Goal: Check status

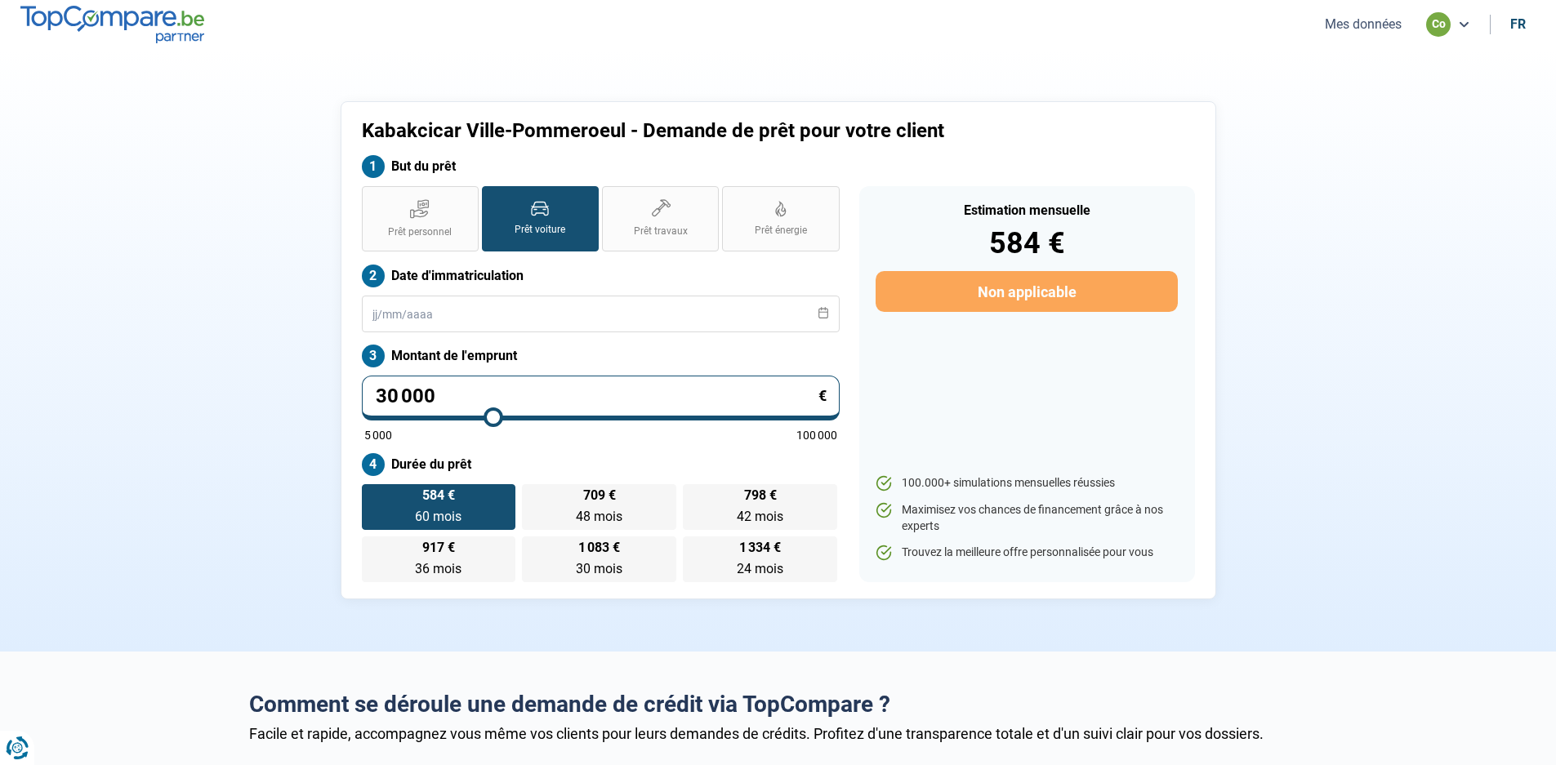
click at [1460, 24] on icon at bounding box center [1463, 24] width 13 height 13
click at [1363, 29] on button "Mes données" at bounding box center [1363, 24] width 87 height 17
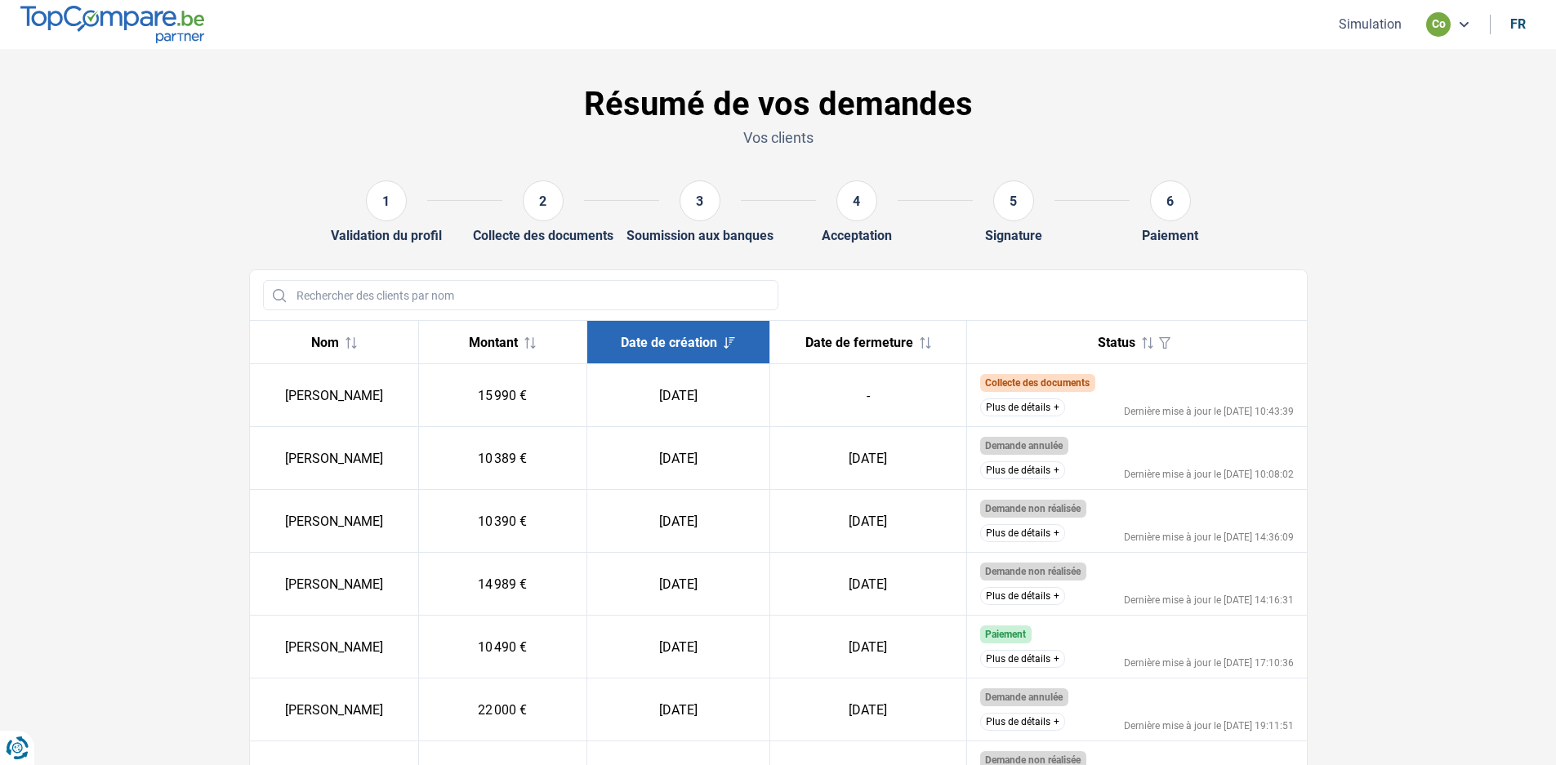
click at [1053, 402] on button "Plus de détails" at bounding box center [1022, 408] width 85 height 18
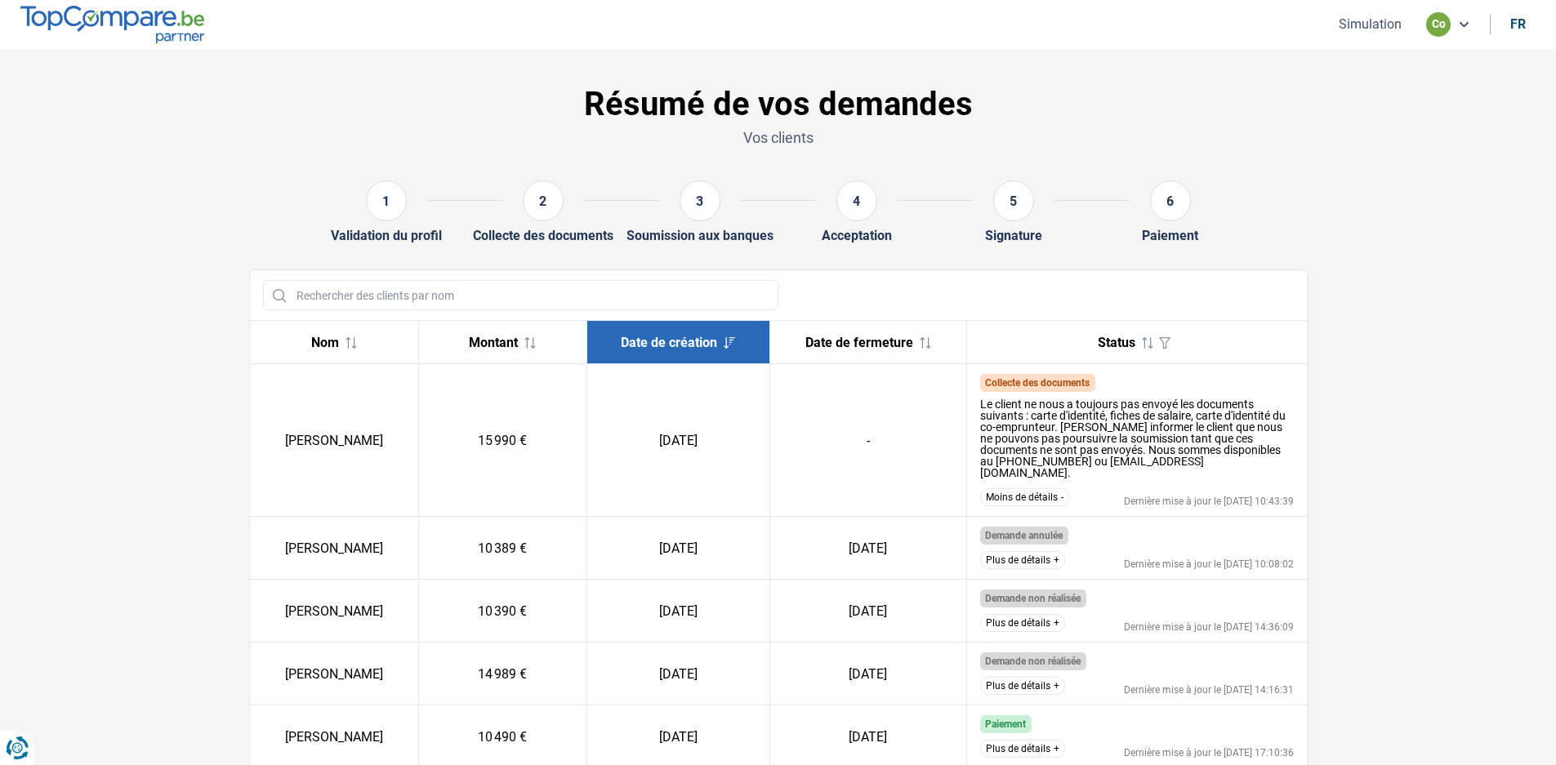
click at [1500, 323] on section "Résumé de vos demandes Vos clients 1 Validation du profil 2 Collecte des docume…" at bounding box center [778, 548] width 1556 height 998
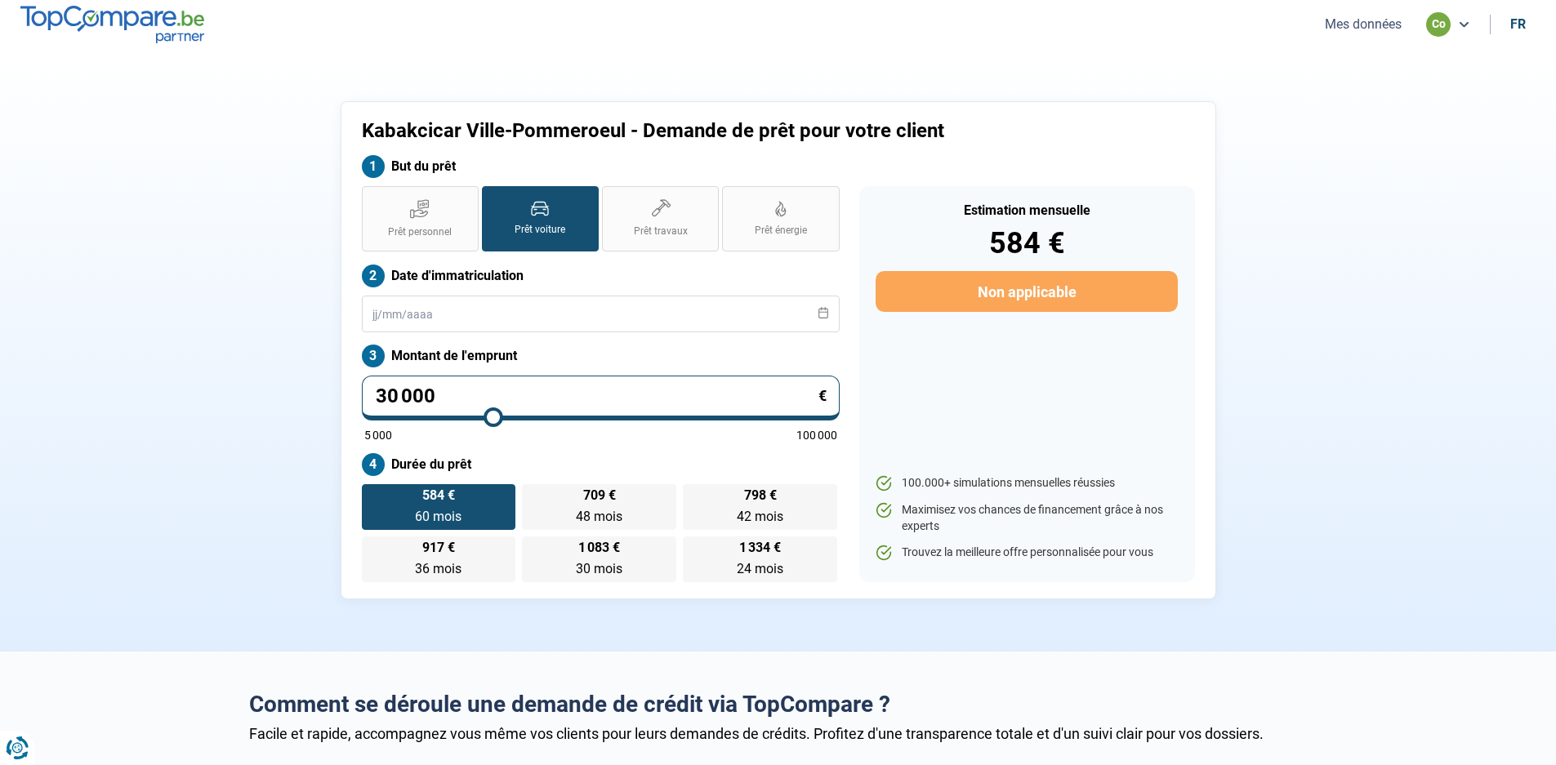
click at [1373, 24] on button "Mes données" at bounding box center [1363, 24] width 87 height 17
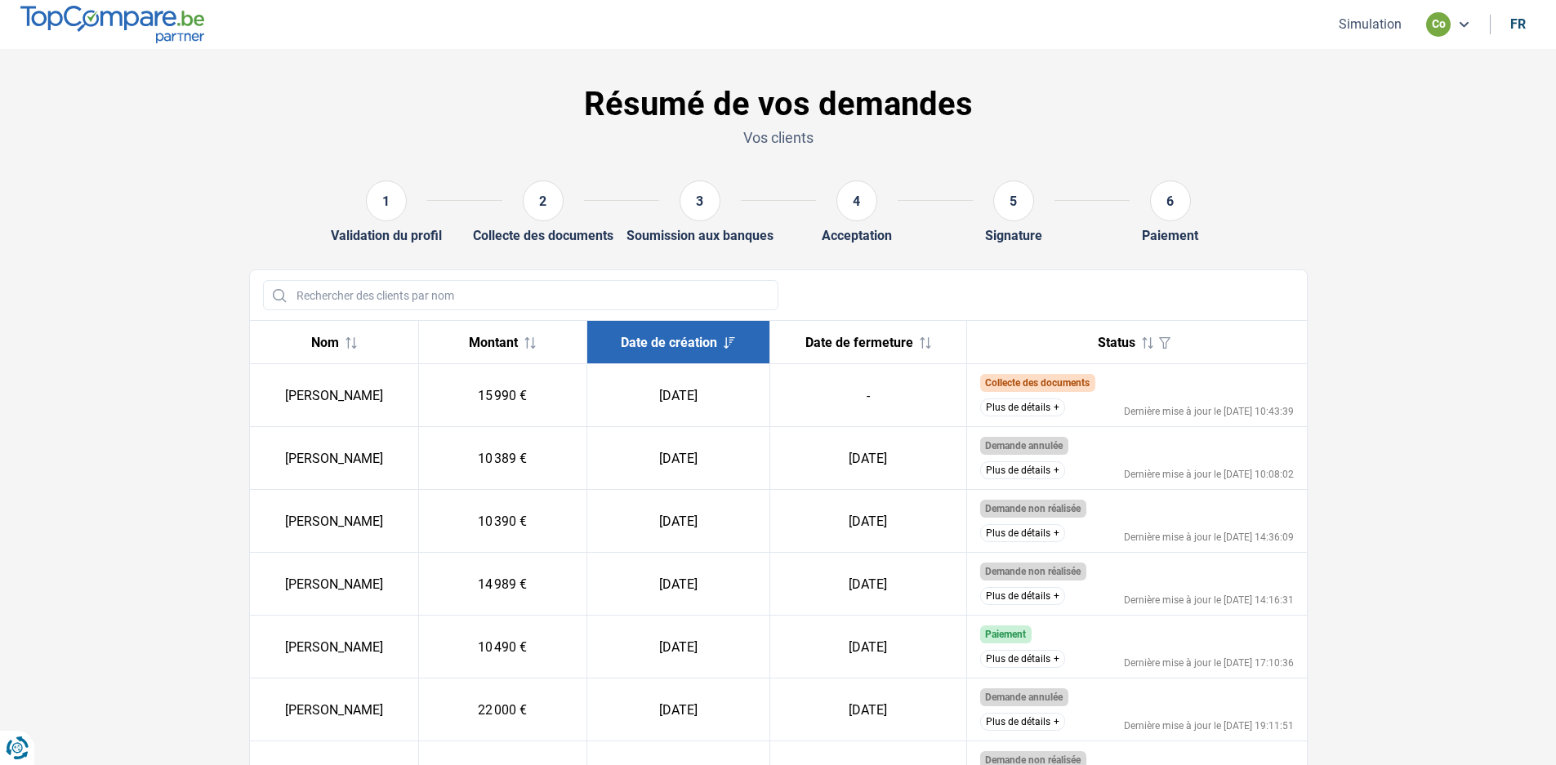
click at [321, 396] on td "[PERSON_NAME]" at bounding box center [334, 395] width 169 height 63
click at [1035, 405] on button "Plus de détails" at bounding box center [1022, 408] width 85 height 18
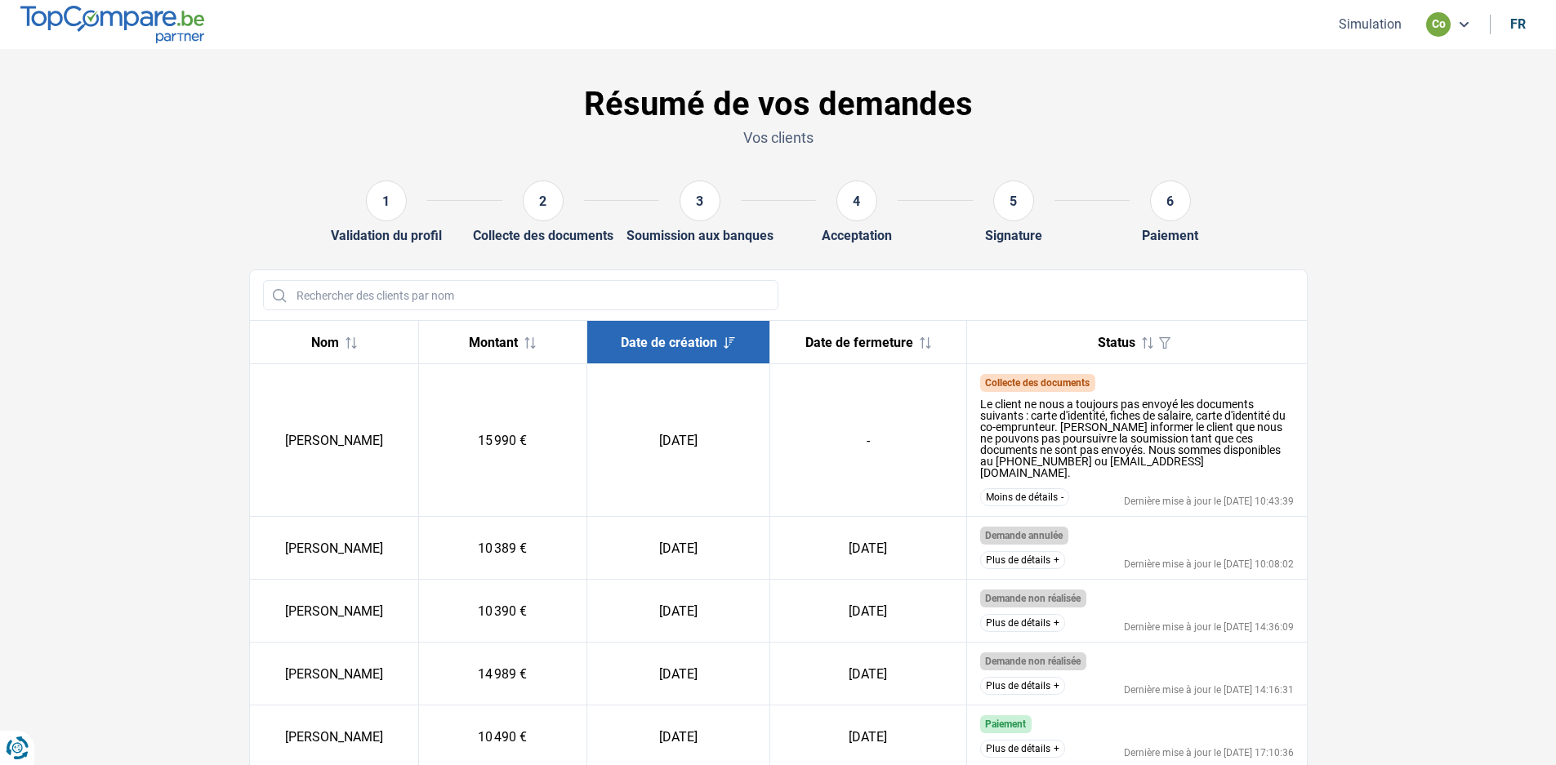
click at [844, 416] on td "-" at bounding box center [867, 440] width 197 height 153
click at [1242, 422] on div "Le client ne nous a toujours pas envoyé les documents suivants : carte d'identi…" at bounding box center [1137, 439] width 314 height 80
drag, startPoint x: 1193, startPoint y: 421, endPoint x: 465, endPoint y: 438, distance: 728.6
click at [541, 443] on td "15 990 €" at bounding box center [502, 440] width 169 height 153
click at [1164, 343] on icon "button" at bounding box center [1164, 342] width 11 height 11
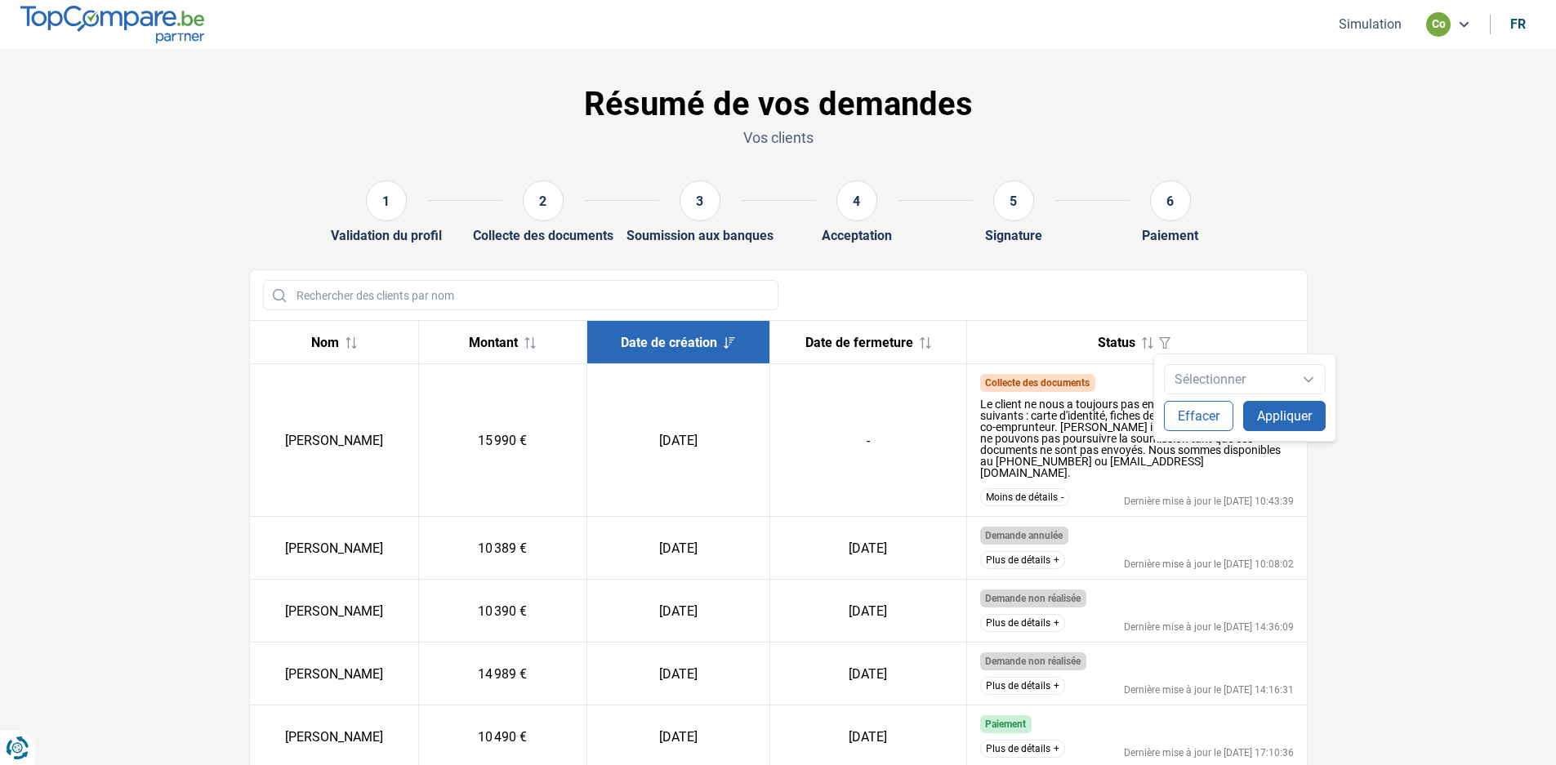
click at [1142, 344] on icon at bounding box center [1147, 342] width 11 height 11
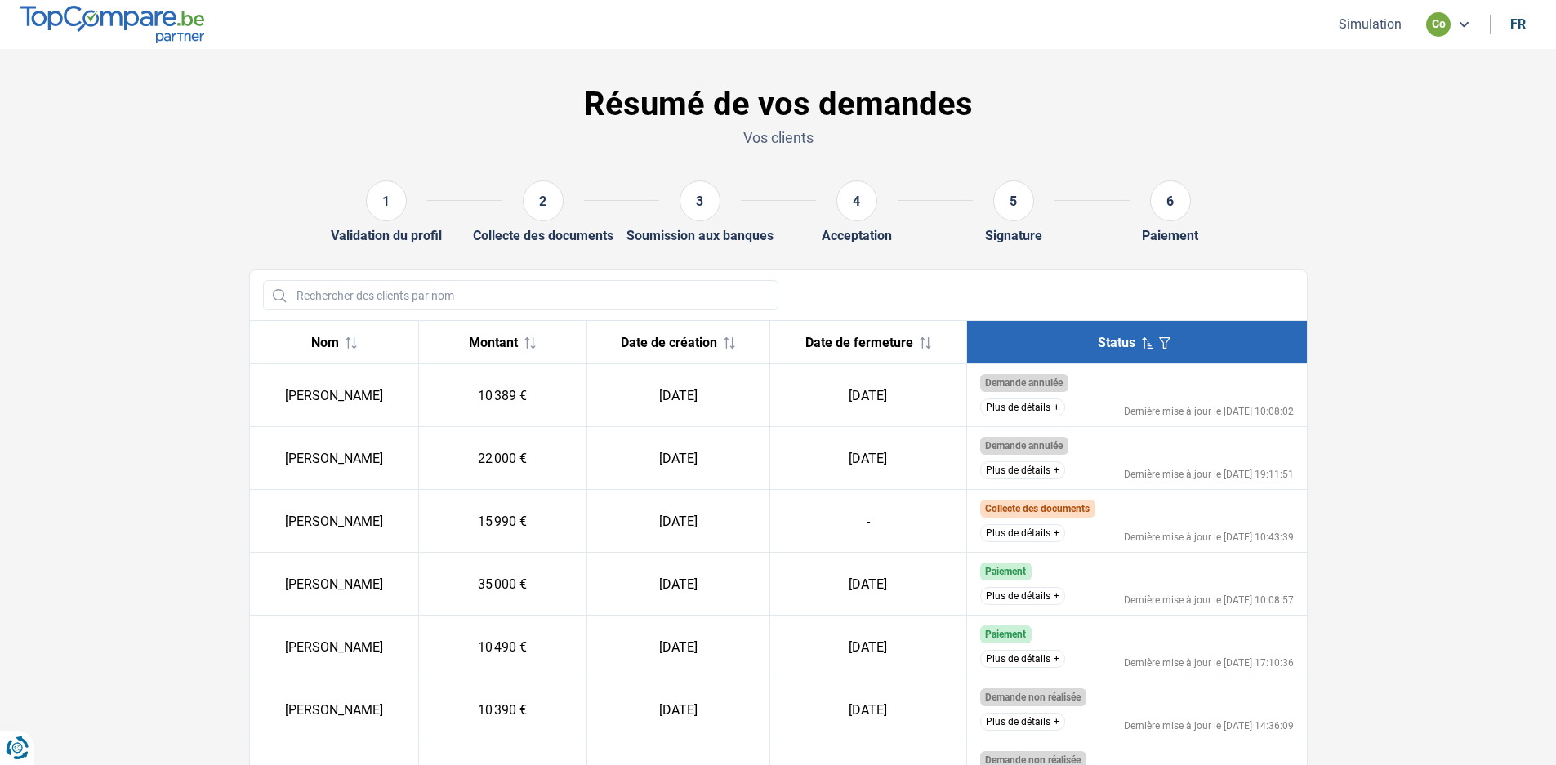
click at [1142, 344] on icon at bounding box center [1147, 342] width 11 height 11
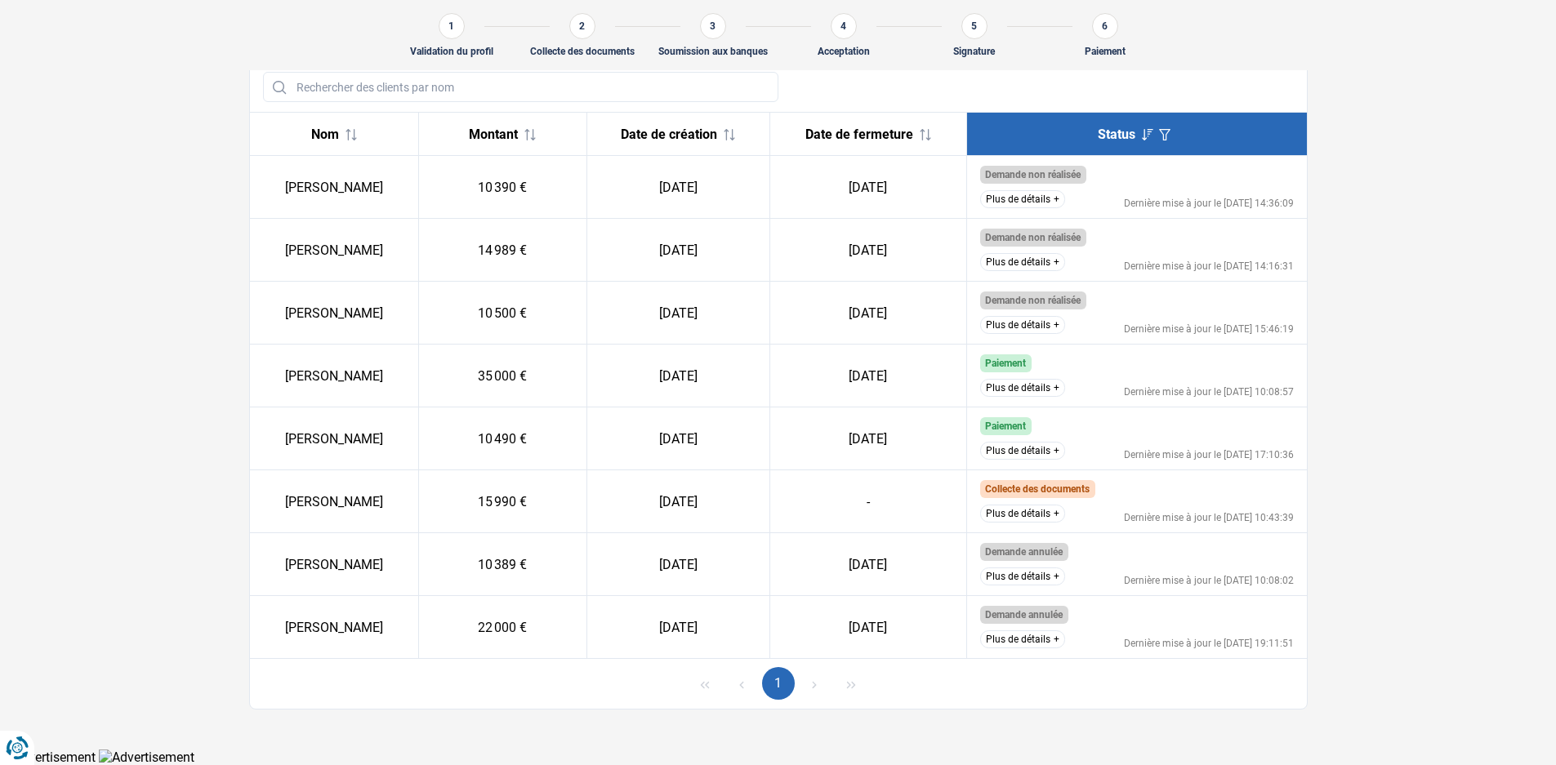
scroll to position [189, 0]
click at [1177, 509] on div "Plus de détails Dernière mise à jour le 27/08/2025 10:43:39" at bounding box center [1137, 514] width 314 height 18
click at [1051, 515] on button "Plus de détails" at bounding box center [1022, 514] width 85 height 18
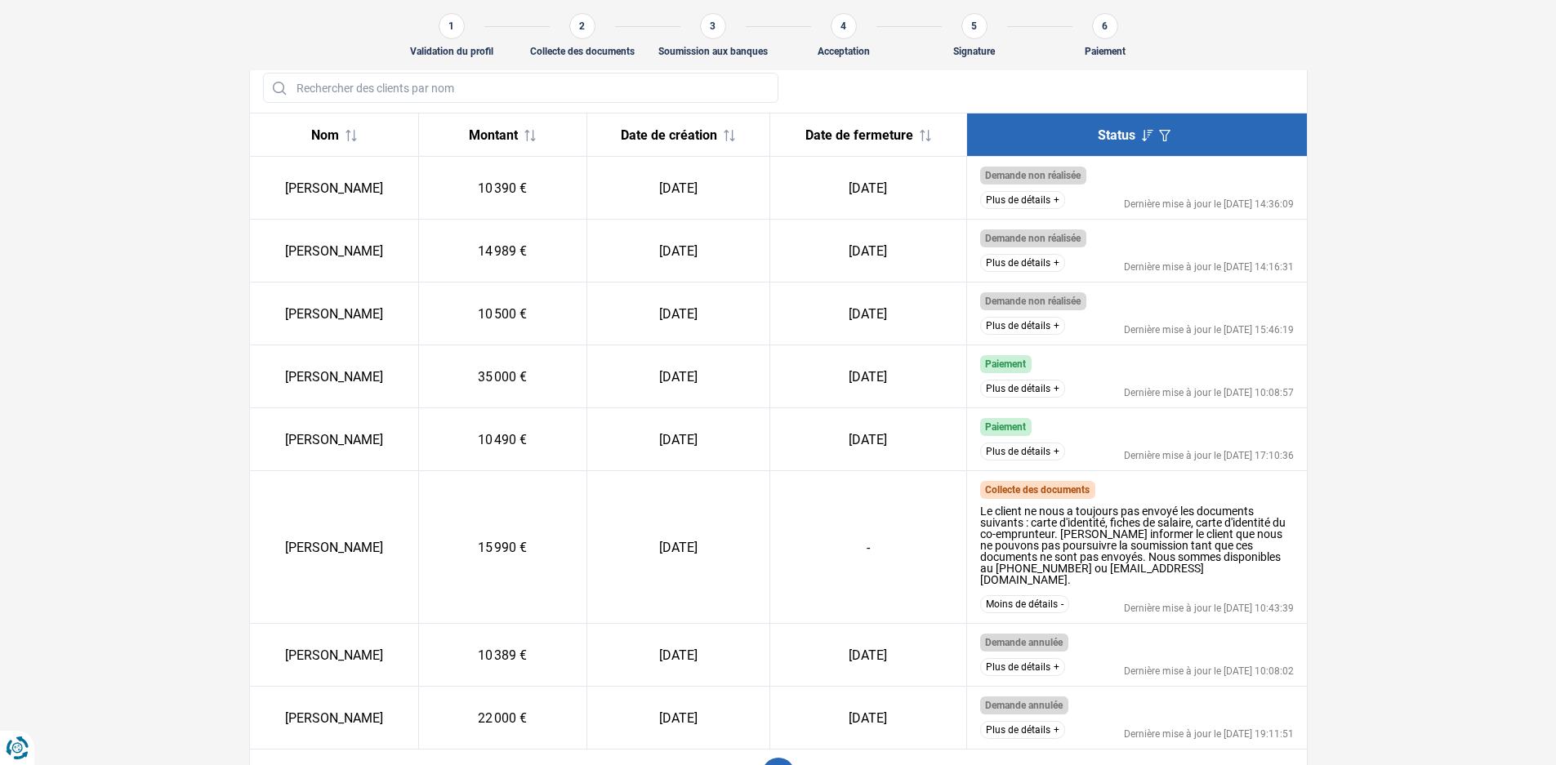
click at [1165, 135] on icon "button" at bounding box center [1164, 135] width 11 height 11
click at [1286, 212] on span "Appliquer" at bounding box center [1284, 209] width 55 height 16
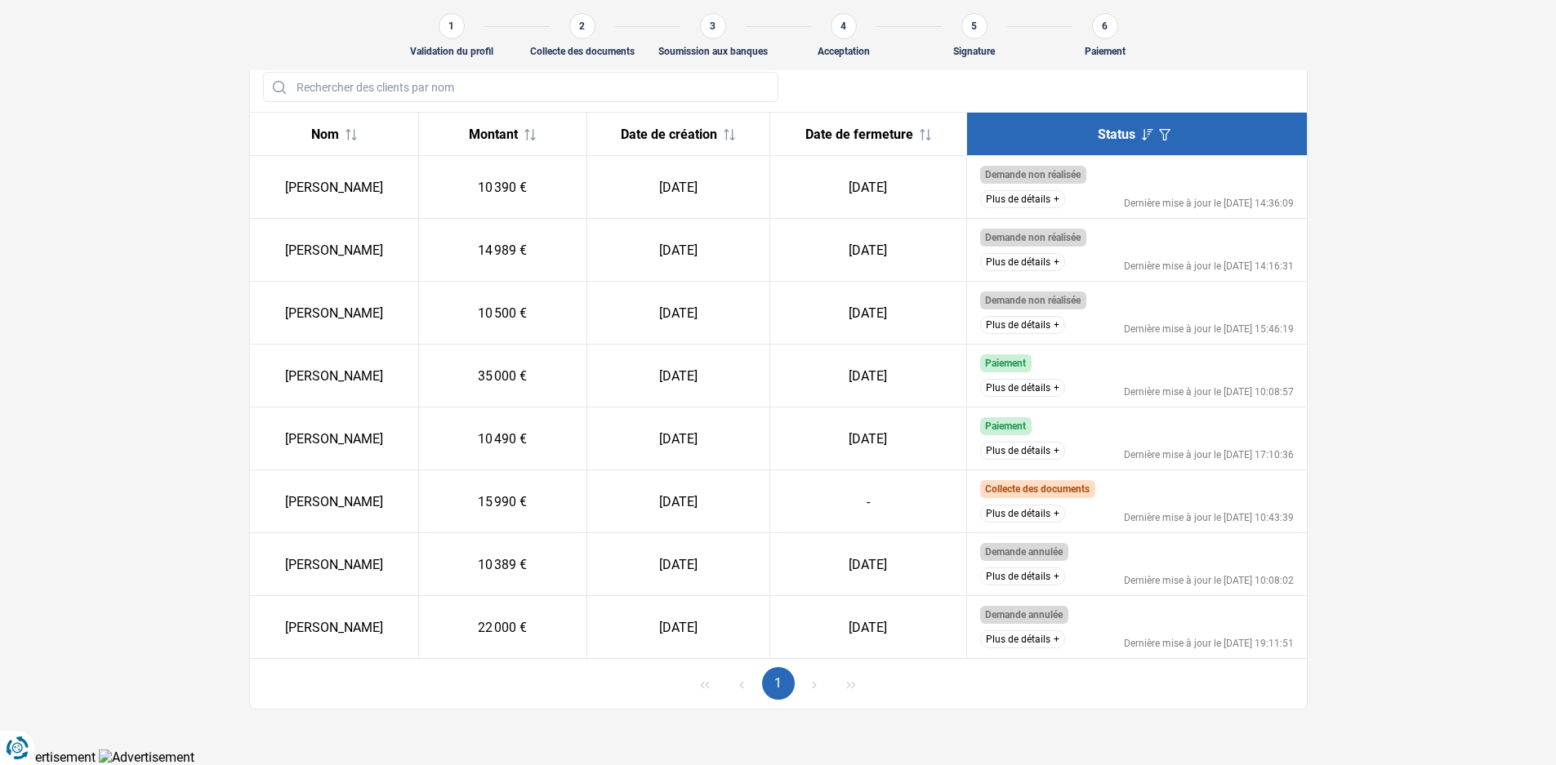
scroll to position [188, 0]
